Goal: Task Accomplishment & Management: Use online tool/utility

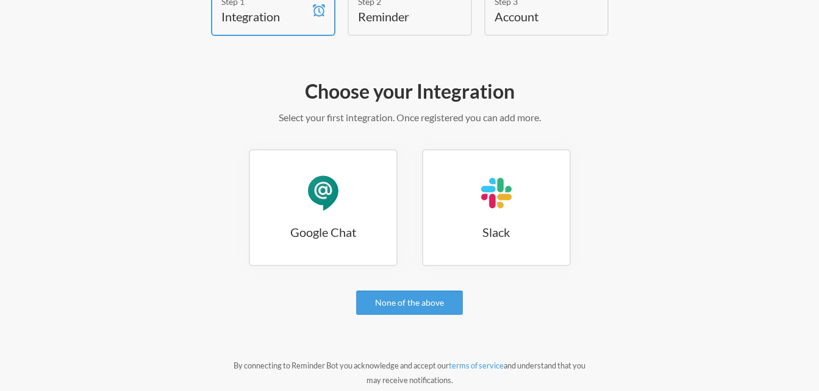
scroll to position [61, 0]
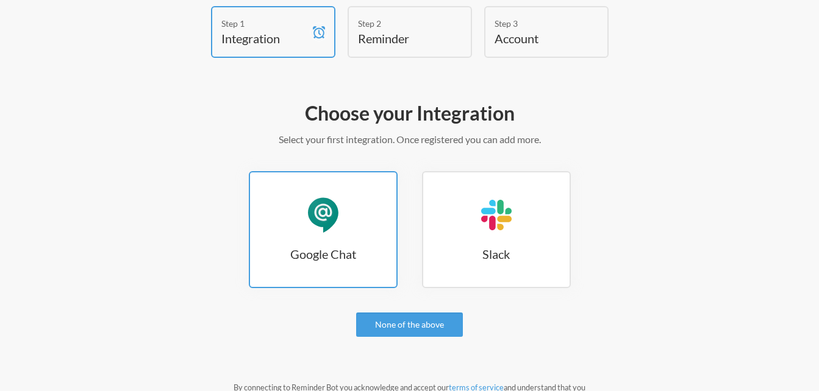
click at [319, 223] on div "Google Chat" at bounding box center [323, 215] width 37 height 37
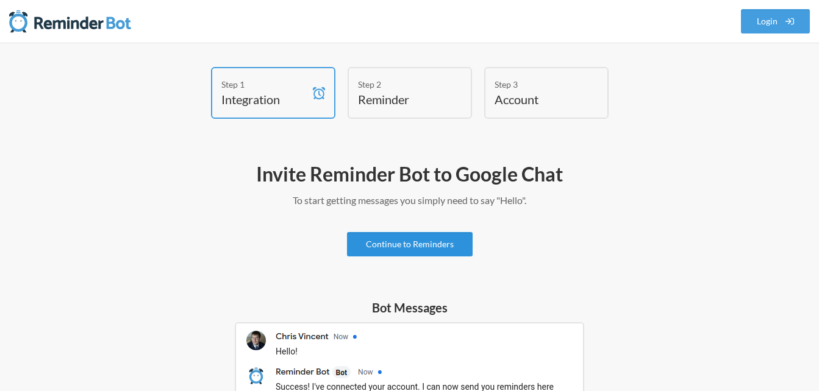
click at [442, 249] on link "Continue to Reminders" at bounding box center [410, 244] width 126 height 24
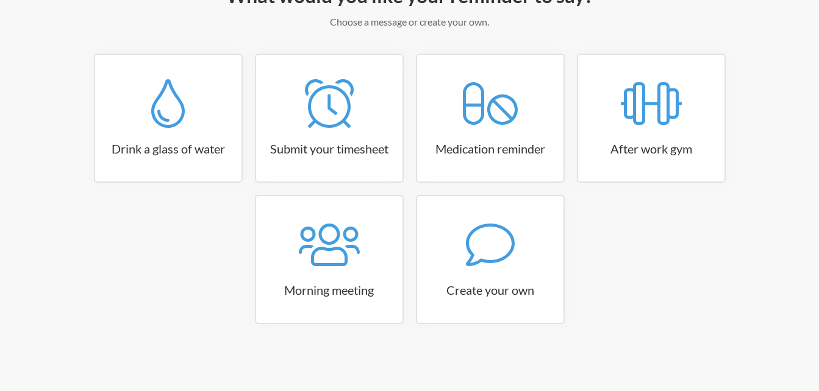
scroll to position [118, 0]
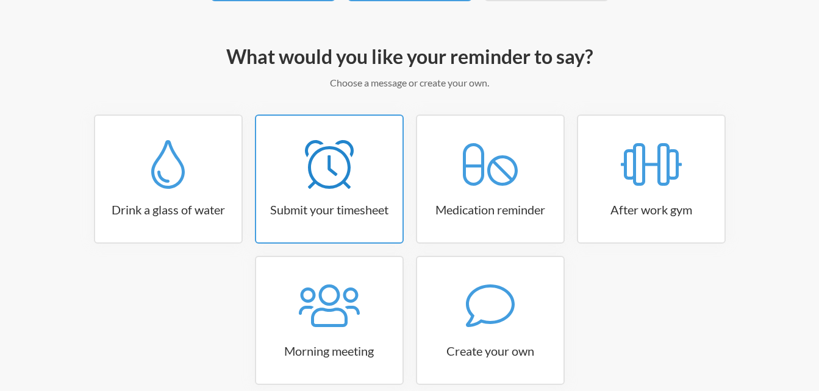
click at [367, 187] on div at bounding box center [329, 164] width 146 height 49
select select "15:30:00"
select select "true"
select select "16:30:00"
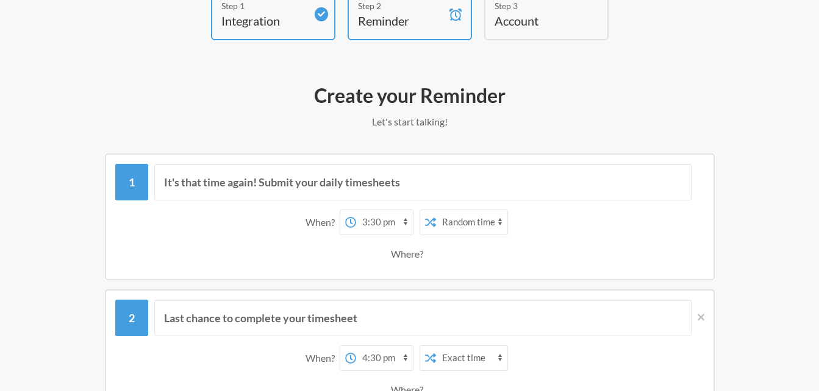
scroll to position [57, 0]
